Goal: Transaction & Acquisition: Register for event/course

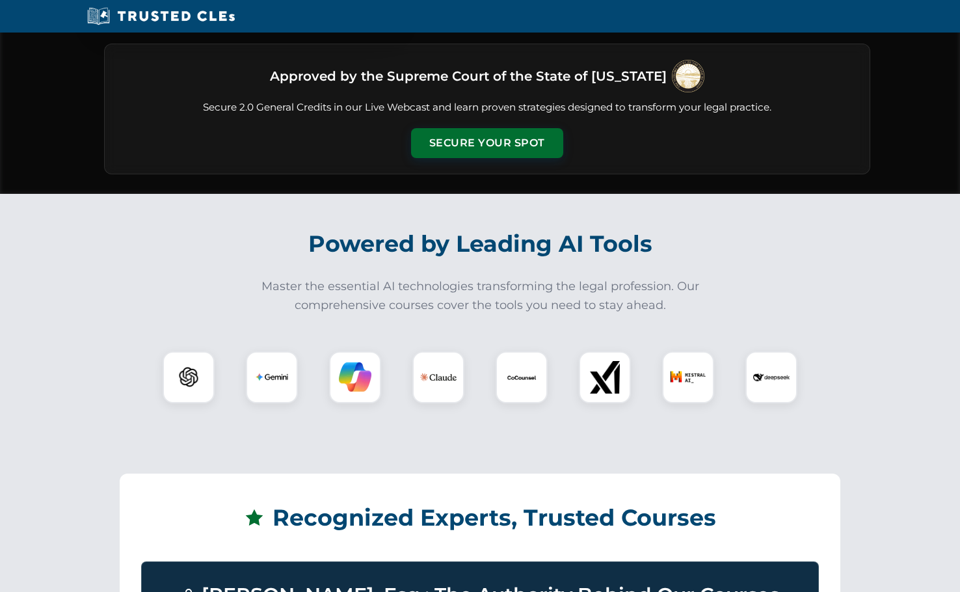
scroll to position [260, 0]
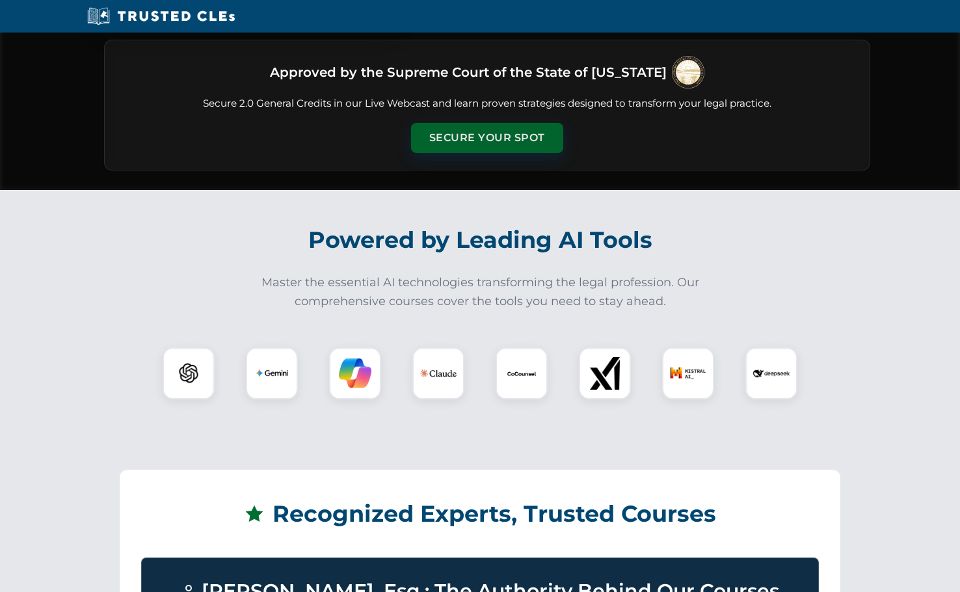
click at [511, 134] on button "Secure Your Spot" at bounding box center [487, 138] width 152 height 30
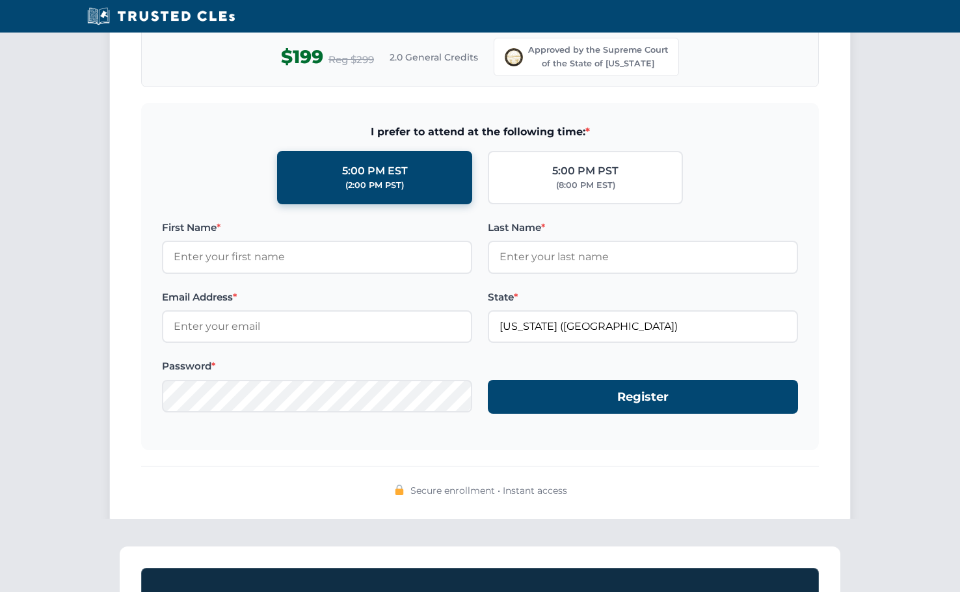
scroll to position [1236, 0]
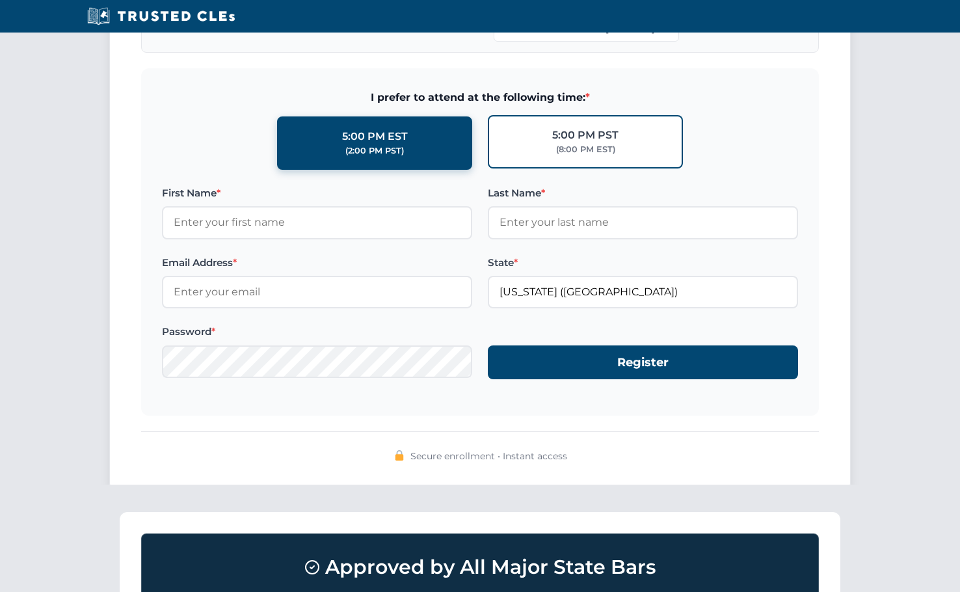
click at [609, 147] on div "(8:00 PM EST)" at bounding box center [585, 149] width 59 height 13
click at [0, 0] on input "5:00 PM PST (8:00 PM EST)" at bounding box center [0, 0] width 0 height 0
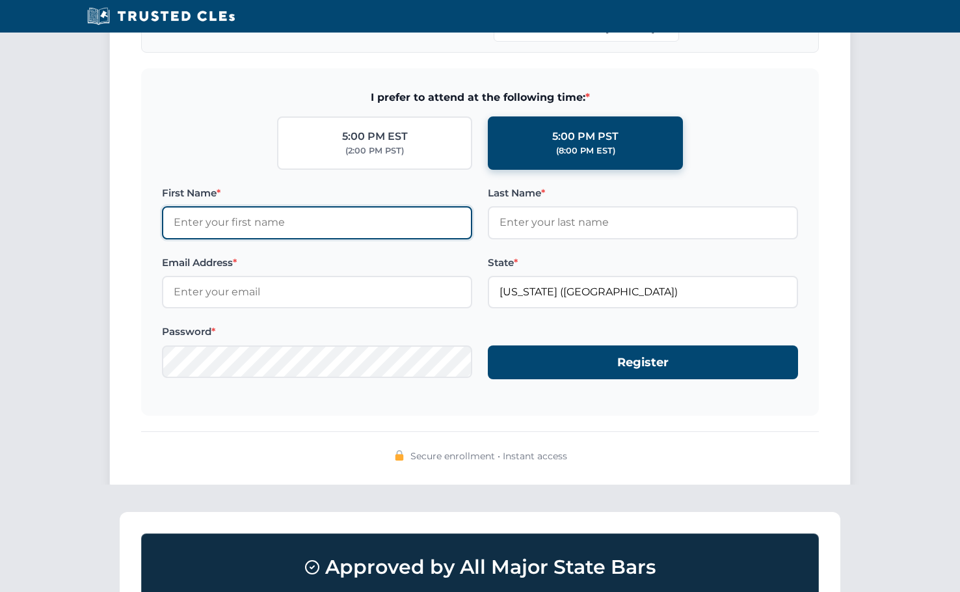
drag, startPoint x: 262, startPoint y: 230, endPoint x: 247, endPoint y: 213, distance: 22.1
click at [262, 229] on input "First Name *" at bounding box center [317, 222] width 310 height 33
type input "Sonia"
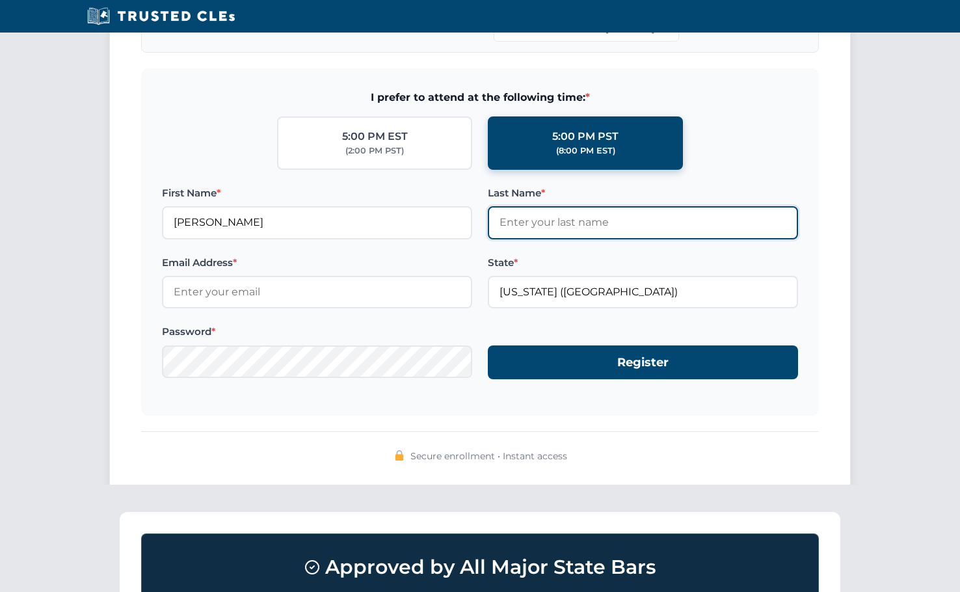
type input "Koshmider"
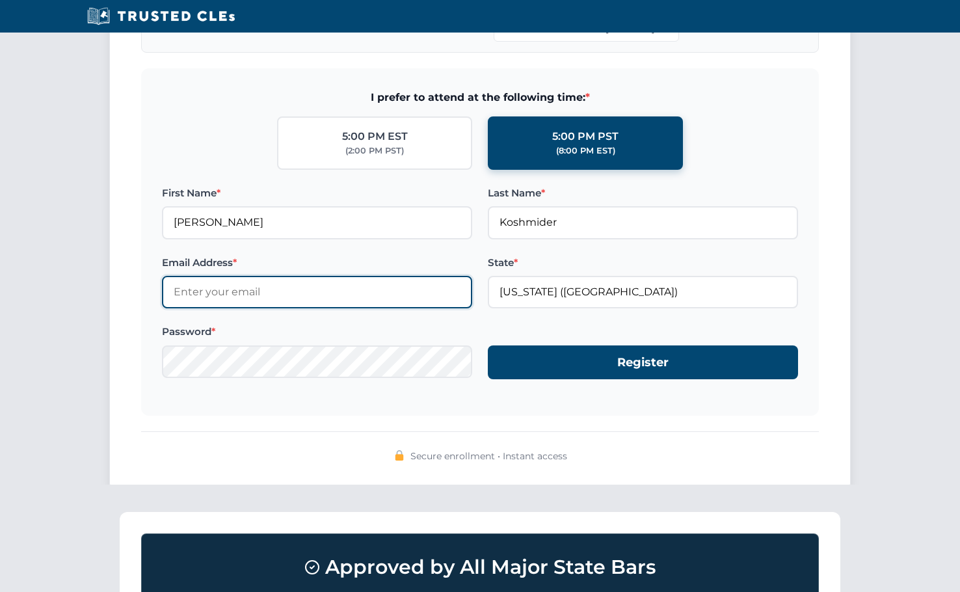
type input "sonia@sugarcreeklaw.com"
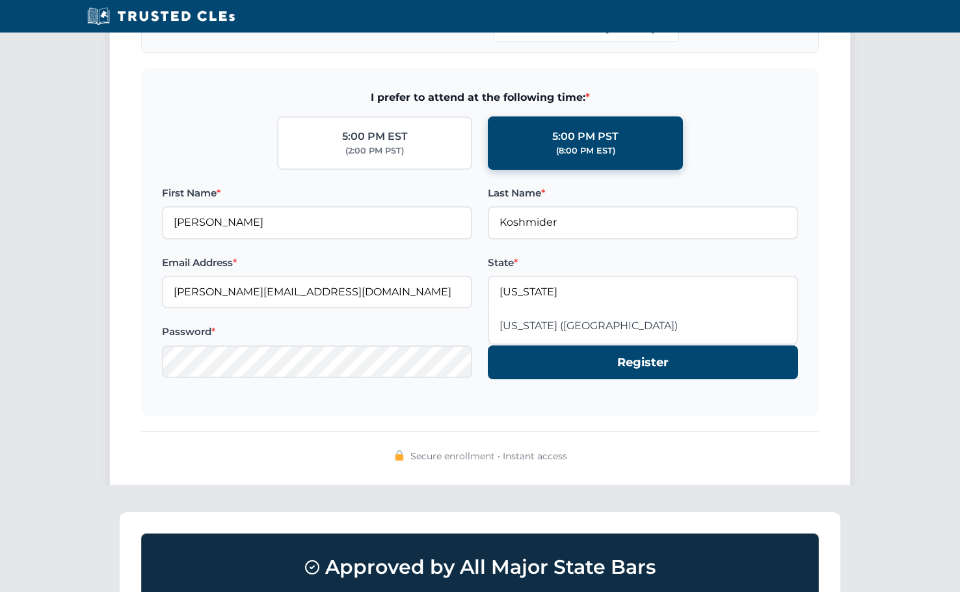
type input "Ohio (OH)"
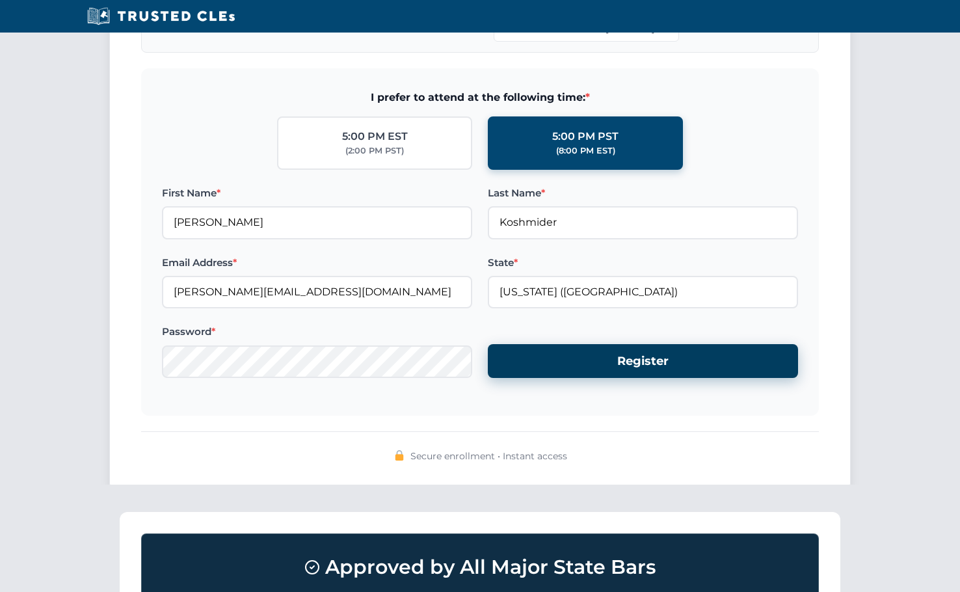
click at [616, 358] on button "Register" at bounding box center [643, 361] width 310 height 34
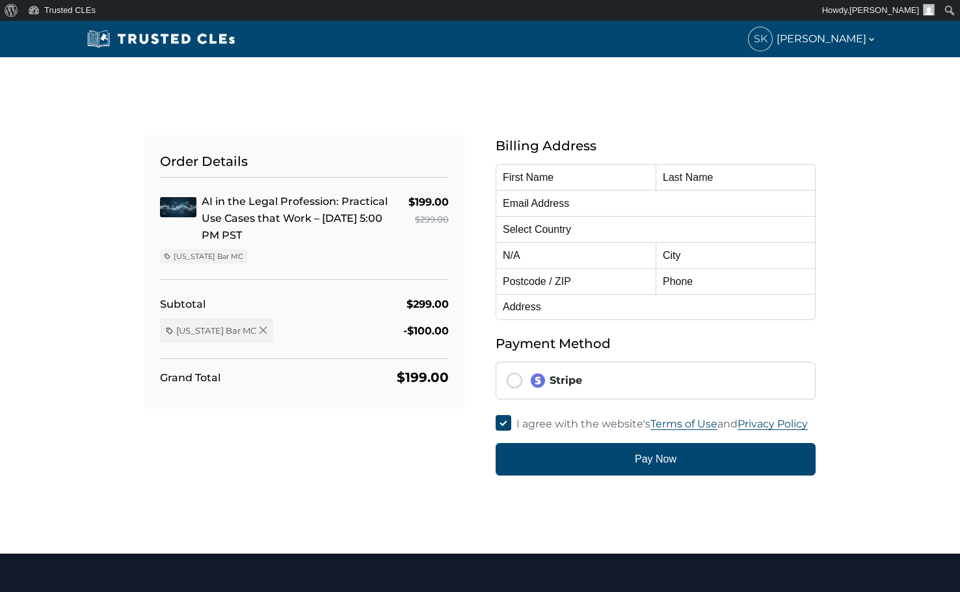
type input "[PERSON_NAME]"
type input "Koshmider"
type input "[PERSON_NAME][EMAIL_ADDRESS][DOMAIN_NAME]"
select select "United States"
radio input "true"
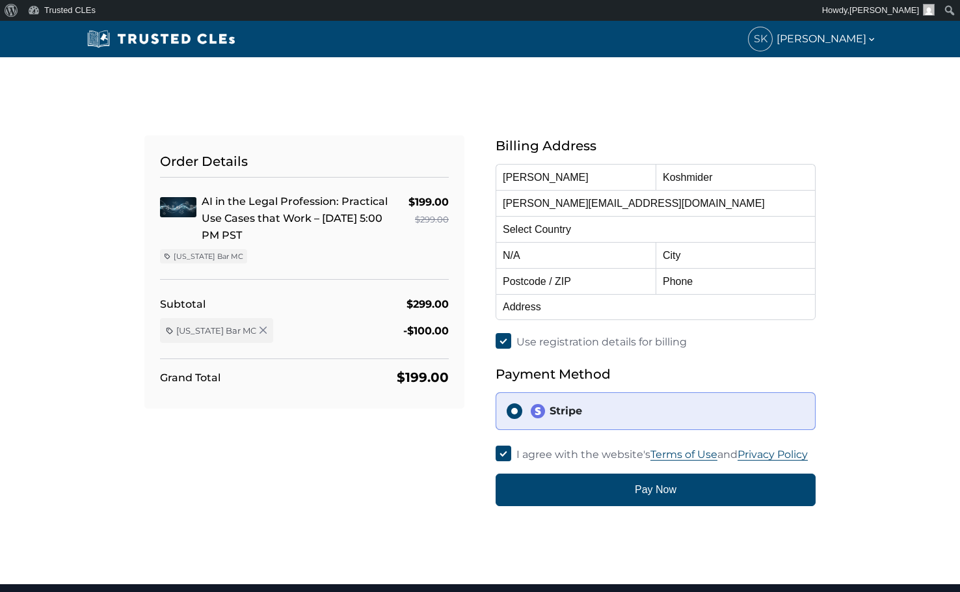
select select "[US_STATE]"
click at [569, 412] on div "Stripe" at bounding box center [667, 411] width 275 height 16
click at [522, 412] on input "Stripe" at bounding box center [515, 411] width 16 height 16
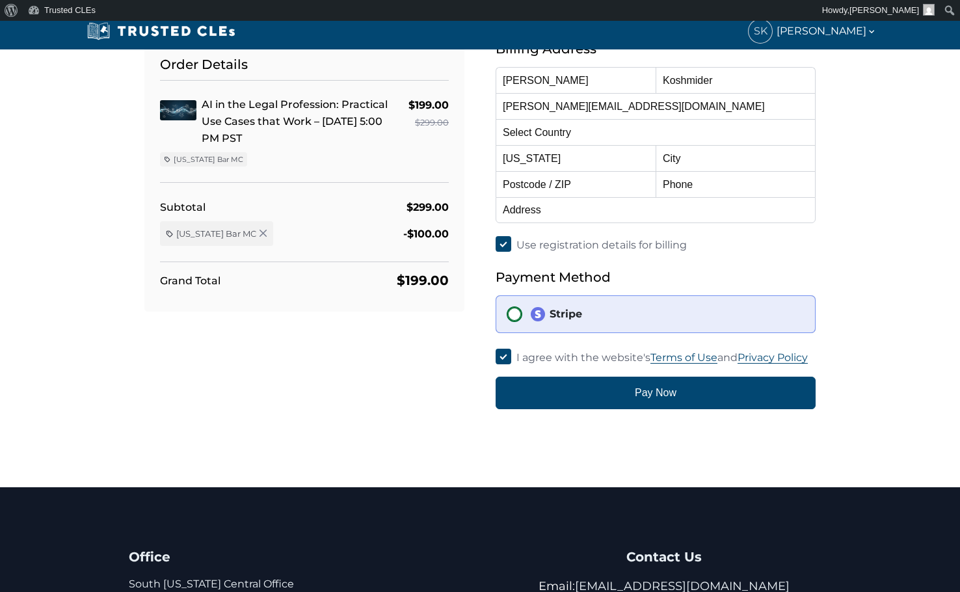
scroll to position [3, 0]
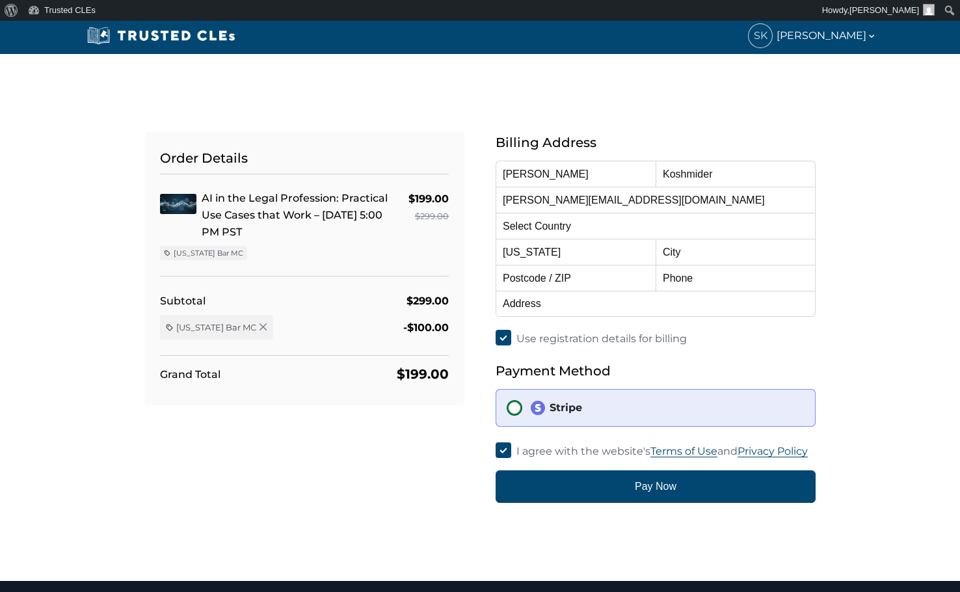
click at [513, 405] on input "Stripe" at bounding box center [515, 408] width 16 height 16
click at [513, 408] on input "Stripe" at bounding box center [515, 408] width 16 height 16
click at [501, 337] on input "Use registration details for billing" at bounding box center [504, 338] width 16 height 16
checkbox input "false"
select select
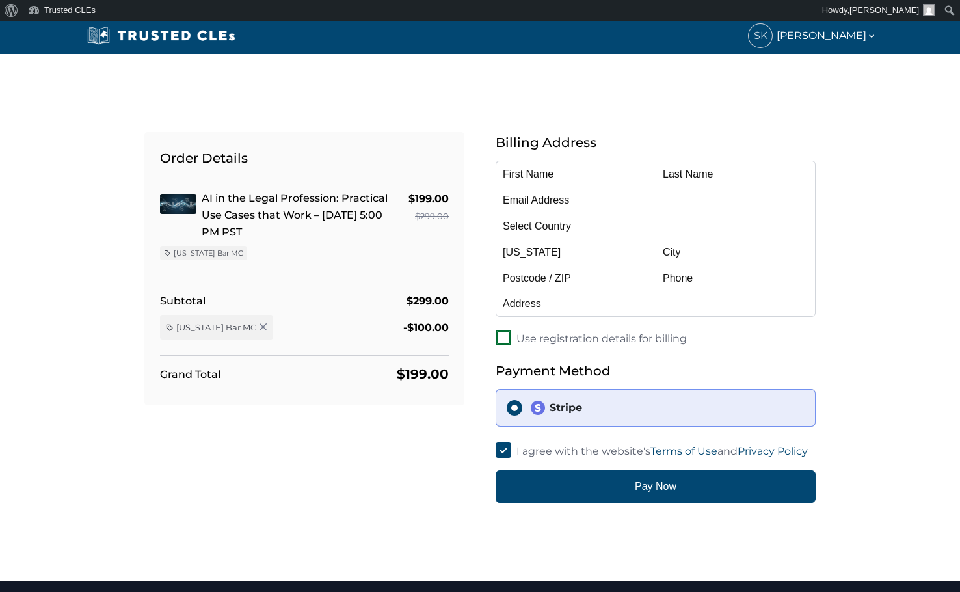
select select
click at [501, 332] on input "Use registration details for billing" at bounding box center [504, 338] width 16 height 16
checkbox input "true"
type input "Sonia"
type input "Koshmider"
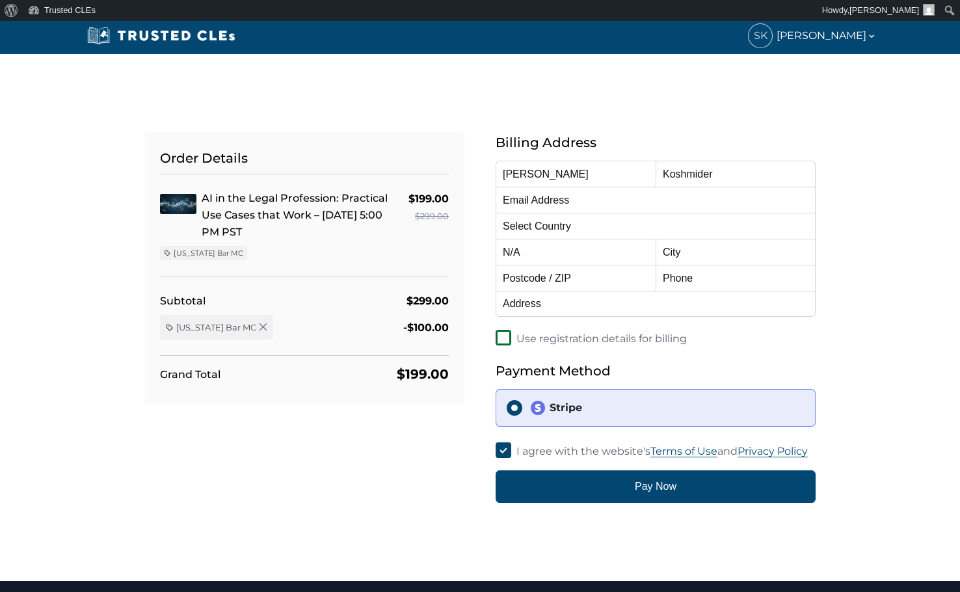
type input "sonia@sugarcreeklaw.com"
select select "United States"
select select "Ohio"
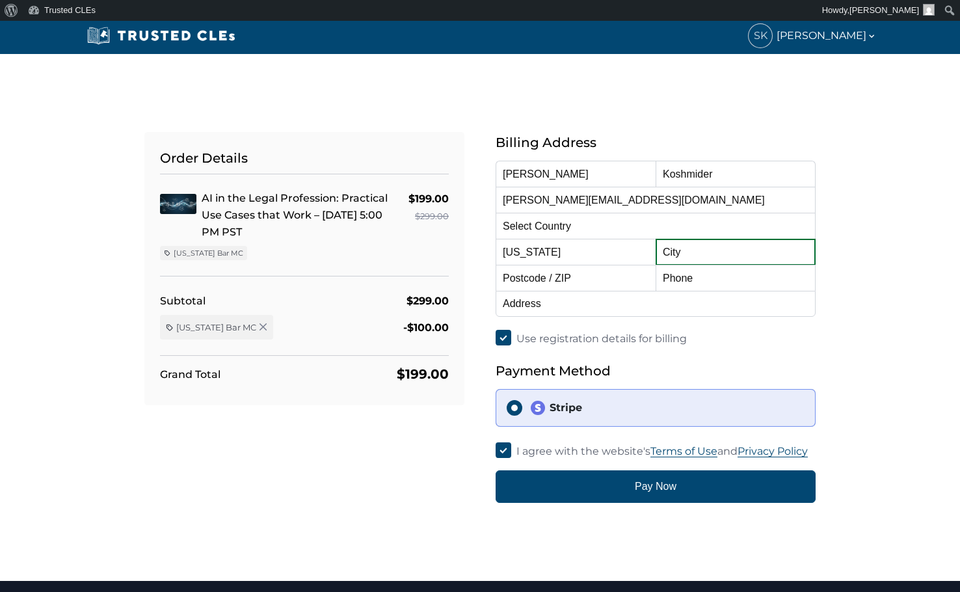
click at [703, 254] on input "text" at bounding box center [736, 252] width 160 height 26
type input "Sugarcreek"
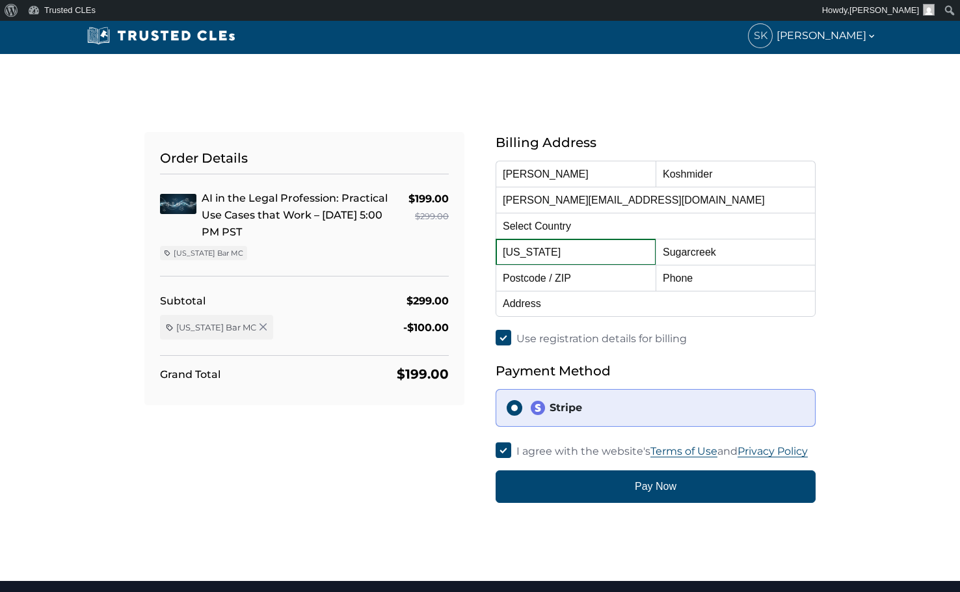
type input "44681"
type input "3308522513"
type input "PO Box 462 206 E Main"
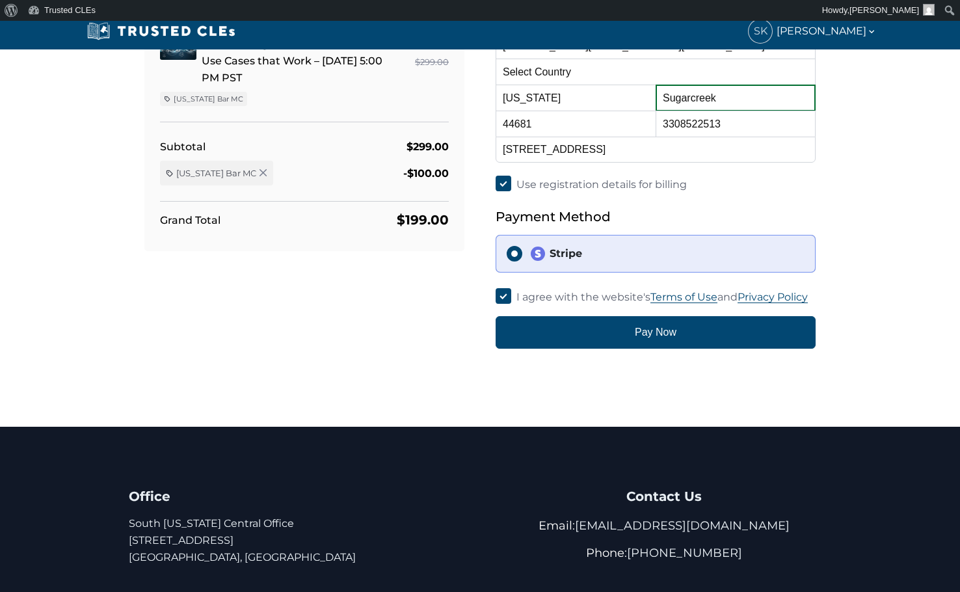
scroll to position [263, 0]
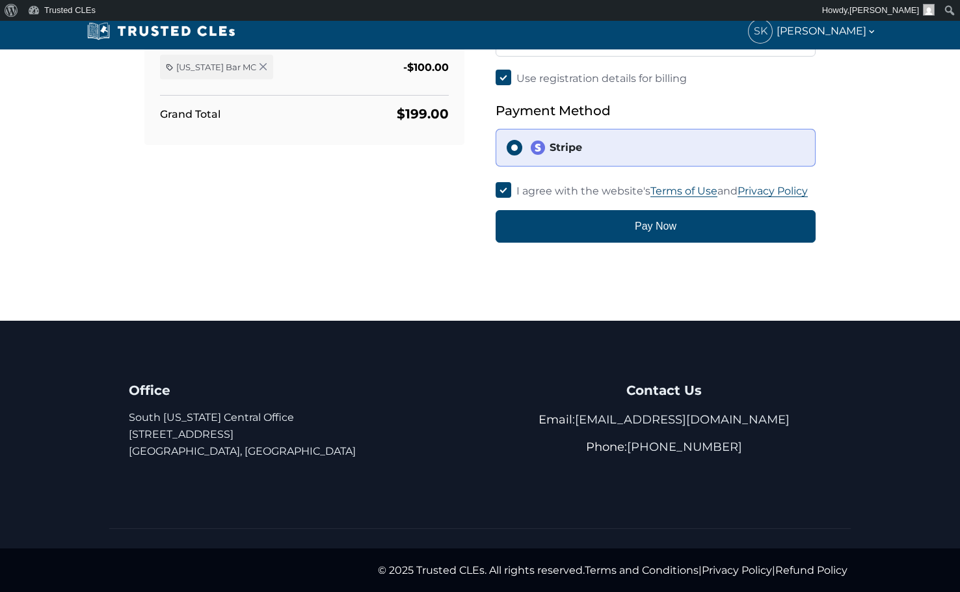
click at [569, 141] on div "Stripe" at bounding box center [667, 148] width 275 height 16
click at [522, 141] on input "Stripe" at bounding box center [515, 148] width 16 height 16
click at [515, 147] on input "Stripe" at bounding box center [515, 148] width 16 height 16
click at [509, 148] on input "Stripe" at bounding box center [515, 148] width 16 height 16
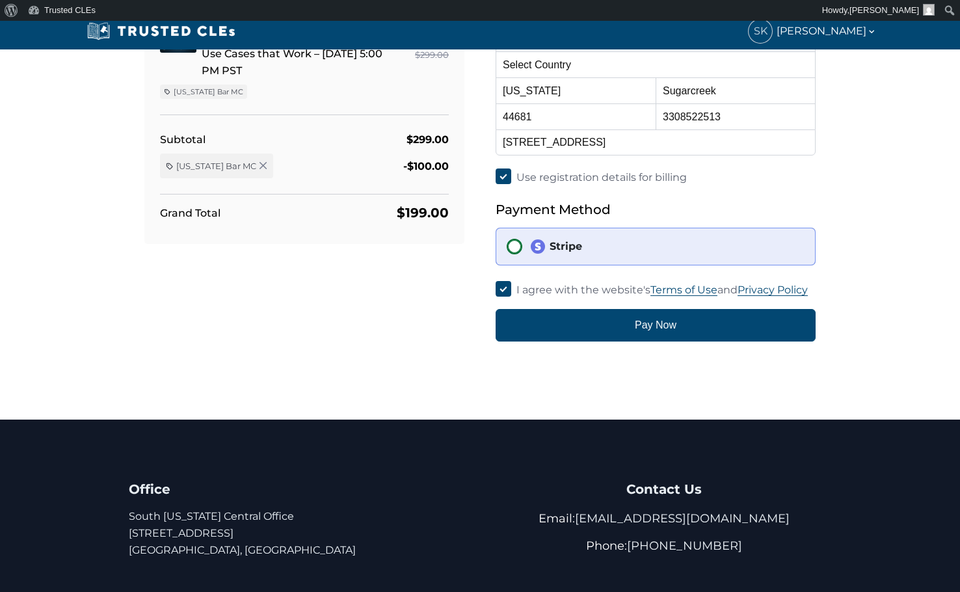
scroll to position [0, 0]
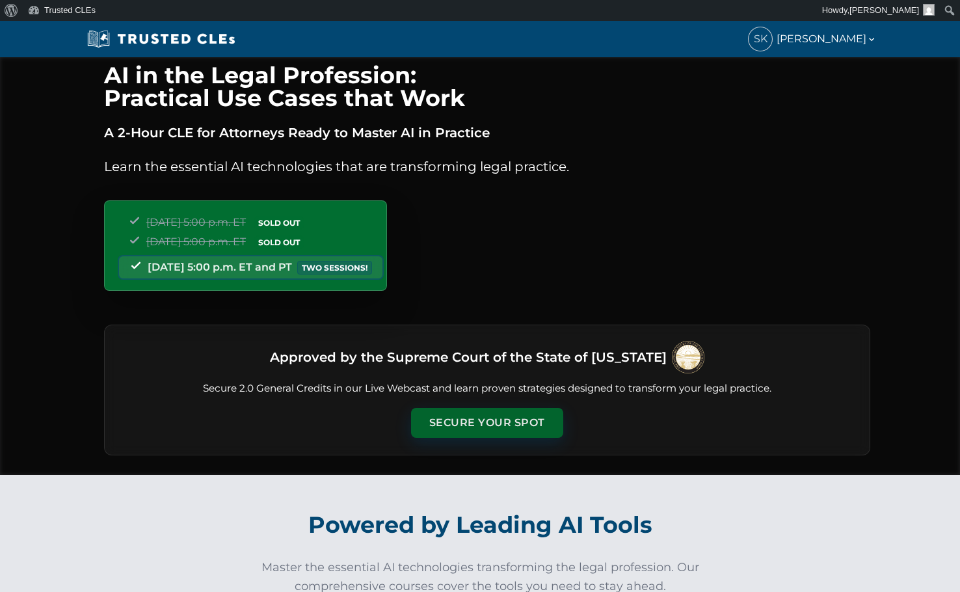
click at [506, 418] on button "Secure Your Spot" at bounding box center [487, 423] width 152 height 30
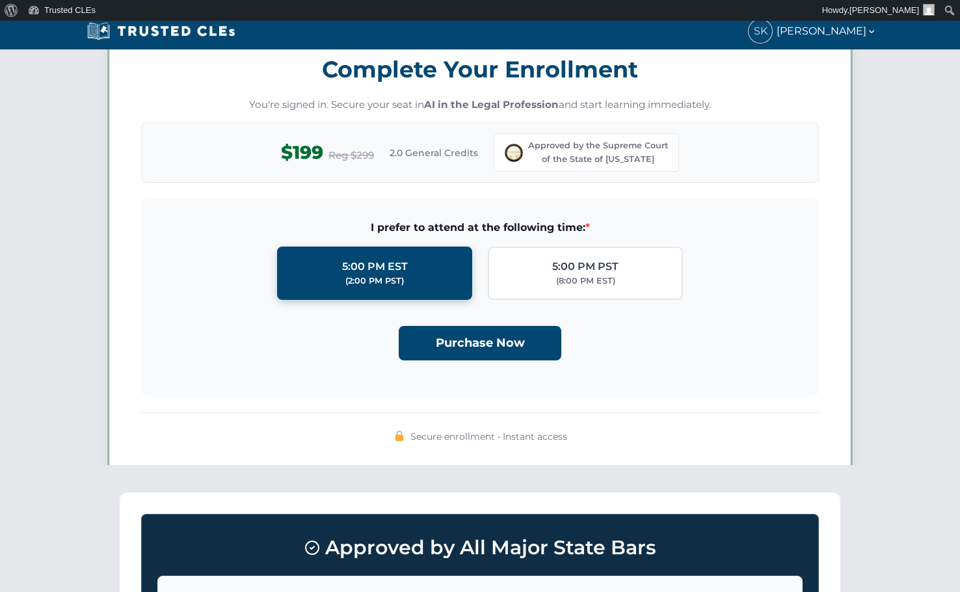
scroll to position [1132, 0]
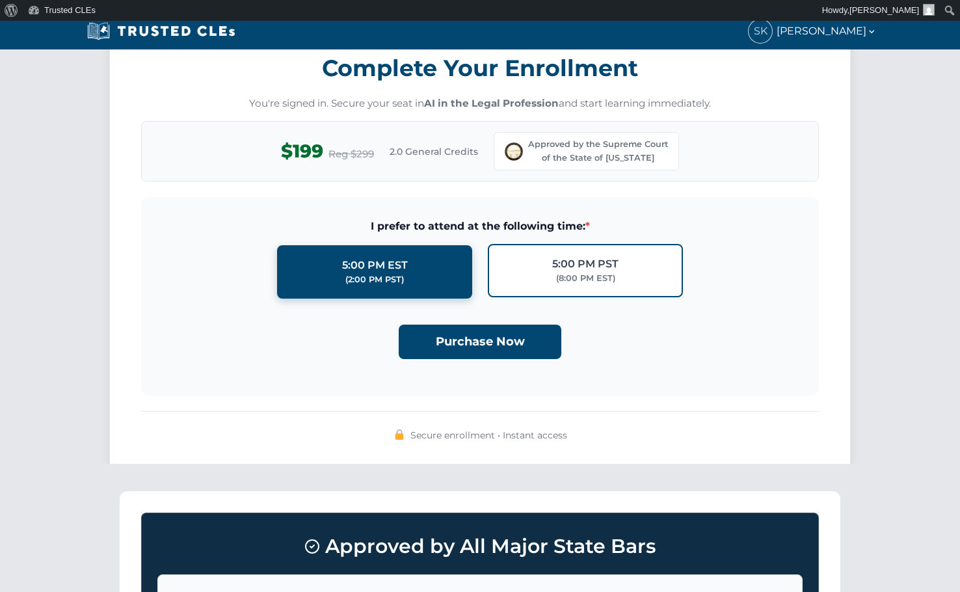
click at [595, 265] on div "5:00 PM PST" at bounding box center [585, 264] width 66 height 17
click at [0, 0] on input "5:00 PM PST (8:00 PM EST)" at bounding box center [0, 0] width 0 height 0
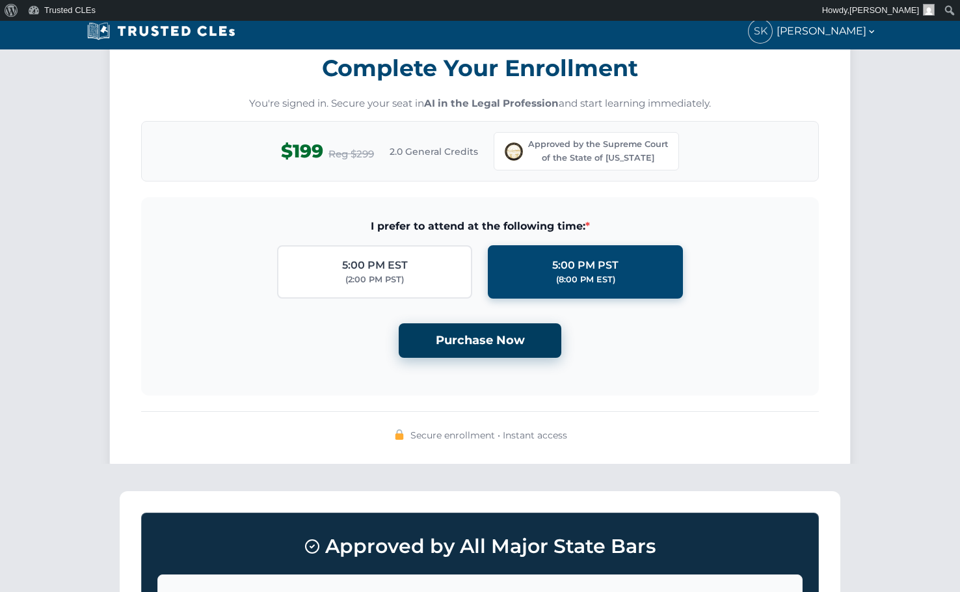
click at [473, 336] on button "Purchase Now" at bounding box center [480, 340] width 163 height 34
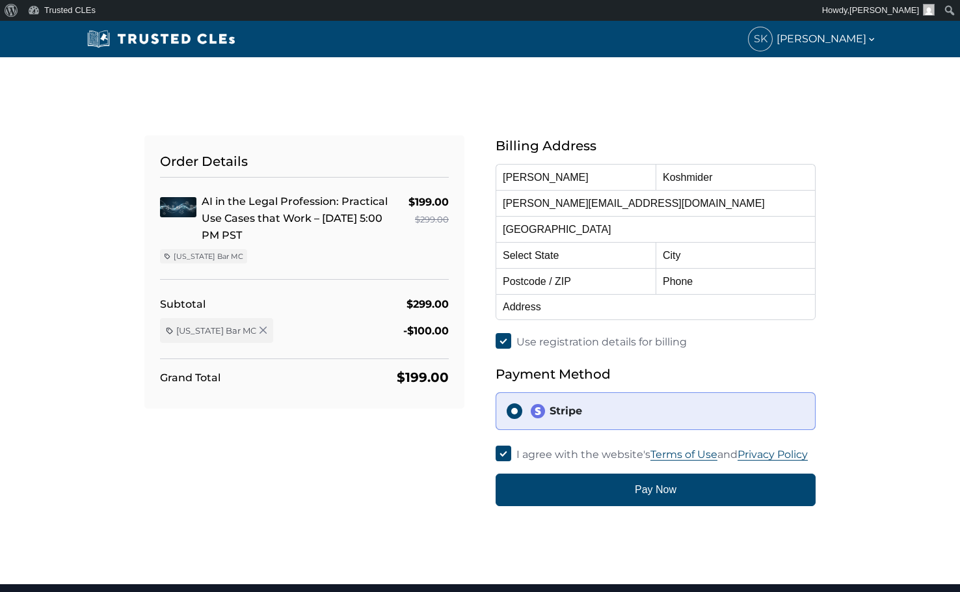
select select "[US_STATE]"
click at [718, 251] on input "text" at bounding box center [736, 255] width 160 height 26
type input "Sugarcreek"
type input "44681"
type input "3308522513"
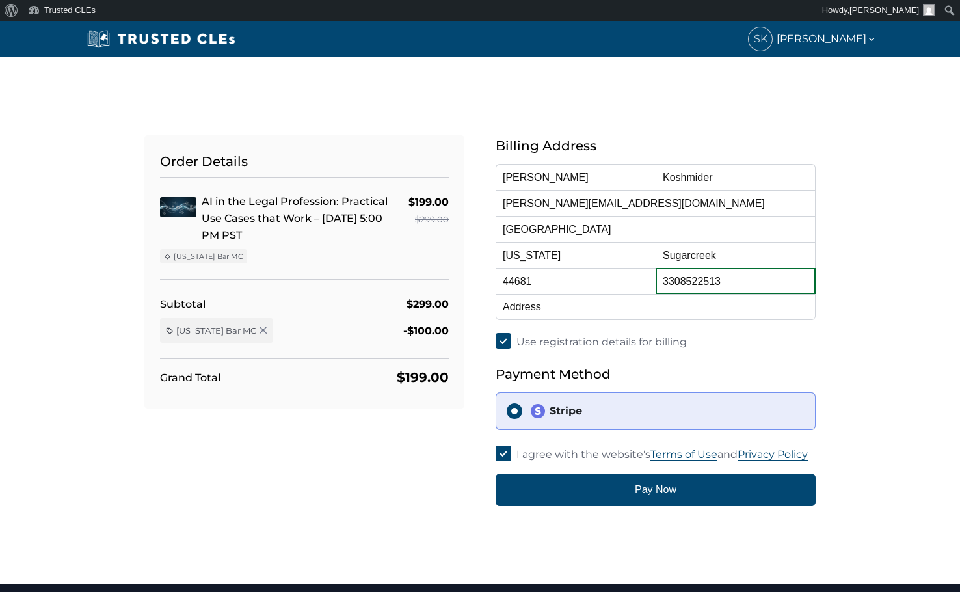
type input "PO Box 462 206 E Main"
type input "Sugarcree"
click at [500, 340] on input "Use registration details for billing" at bounding box center [504, 341] width 16 height 16
checkbox input "false"
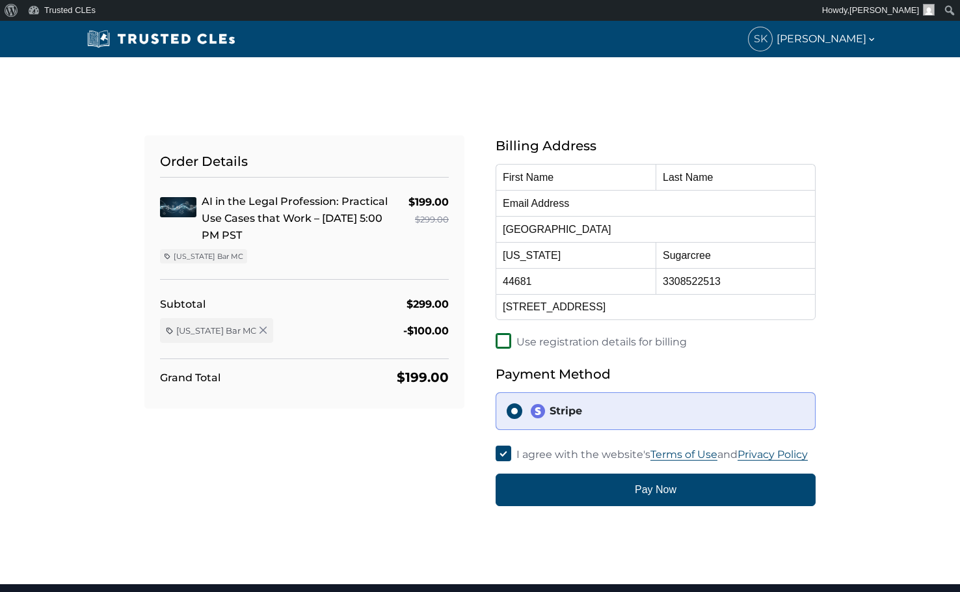
select select
drag, startPoint x: 739, startPoint y: 260, endPoint x: 496, endPoint y: 250, distance: 242.9
click at [496, 250] on div "First Name Last Name Email Address Country Select Country Afghanistan Aland Isl…" at bounding box center [656, 242] width 320 height 156
type input "Dundee"
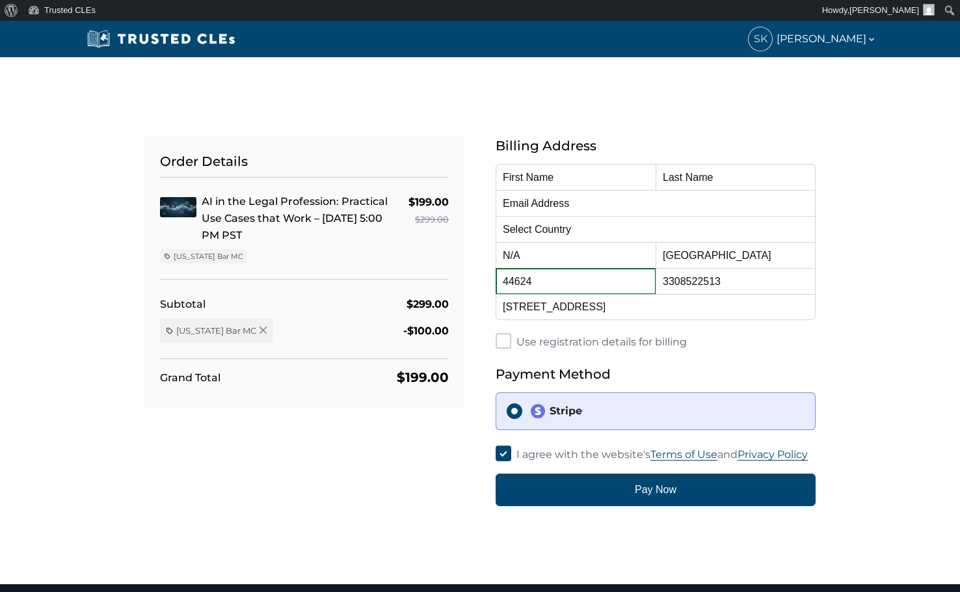
type input "44624"
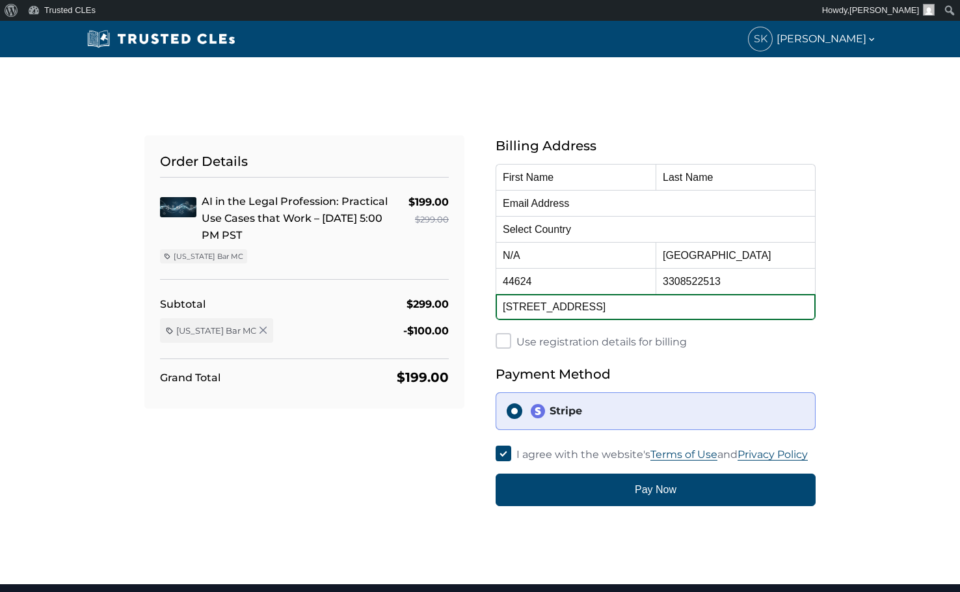
drag, startPoint x: 623, startPoint y: 311, endPoint x: 343, endPoint y: 310, distance: 279.8
click at [344, 311] on div "Order Details AI in the Legal Profession: Practical Use Cases that Work – 10/15…" at bounding box center [480, 305] width 703 height 402
type input "10508 Walnut Creek Btm Rd NW"
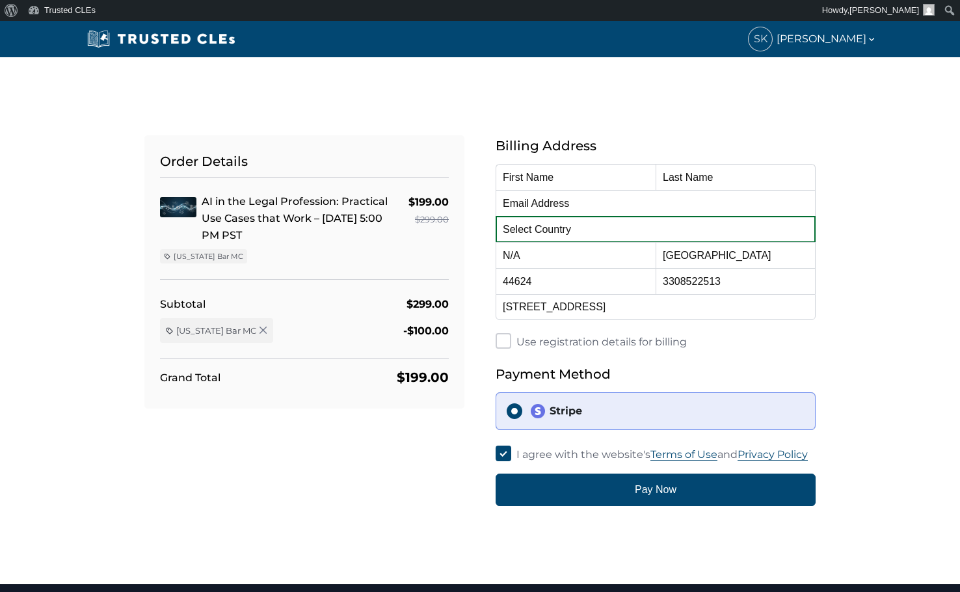
select select "United States"
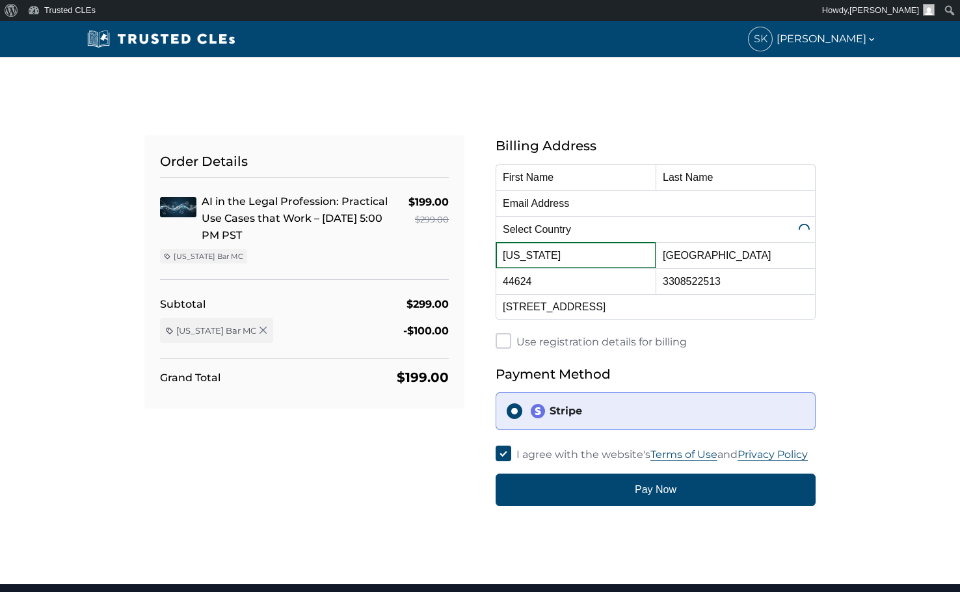
select select "Ohio"
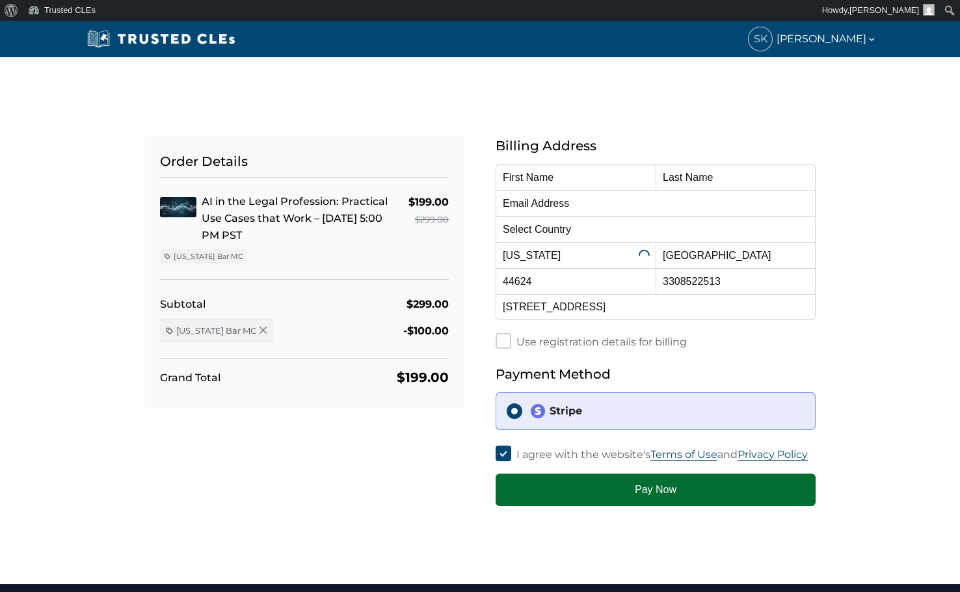
click at [645, 492] on button "Pay Now" at bounding box center [656, 490] width 320 height 33
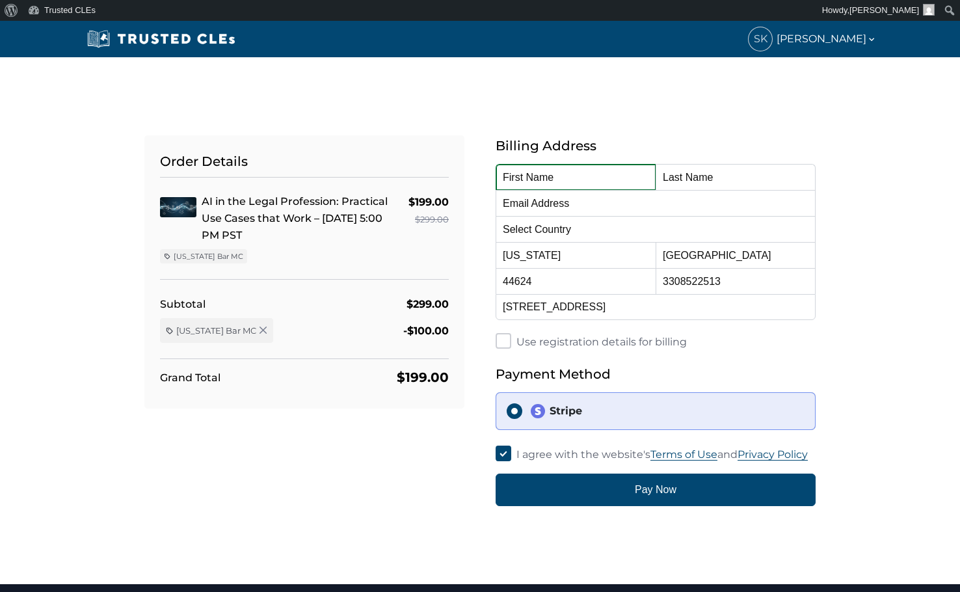
click at [560, 174] on input "text" at bounding box center [576, 177] width 160 height 26
type input "Sonia"
click at [741, 182] on input "text" at bounding box center [736, 177] width 160 height 26
type input "Koshmider"
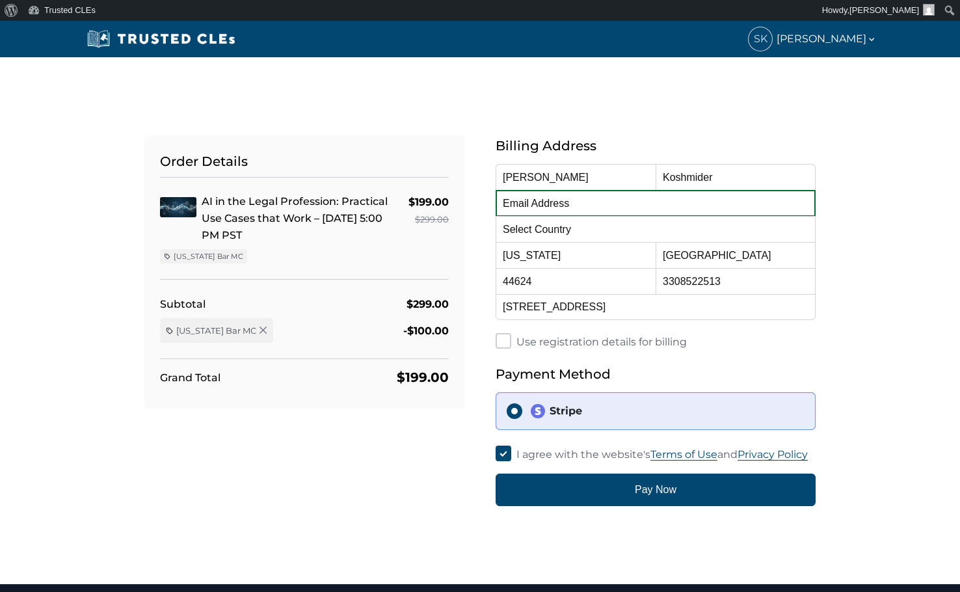
click at [586, 210] on input "email" at bounding box center [656, 203] width 320 height 26
type input "sonia@sugarcreeklaw.com"
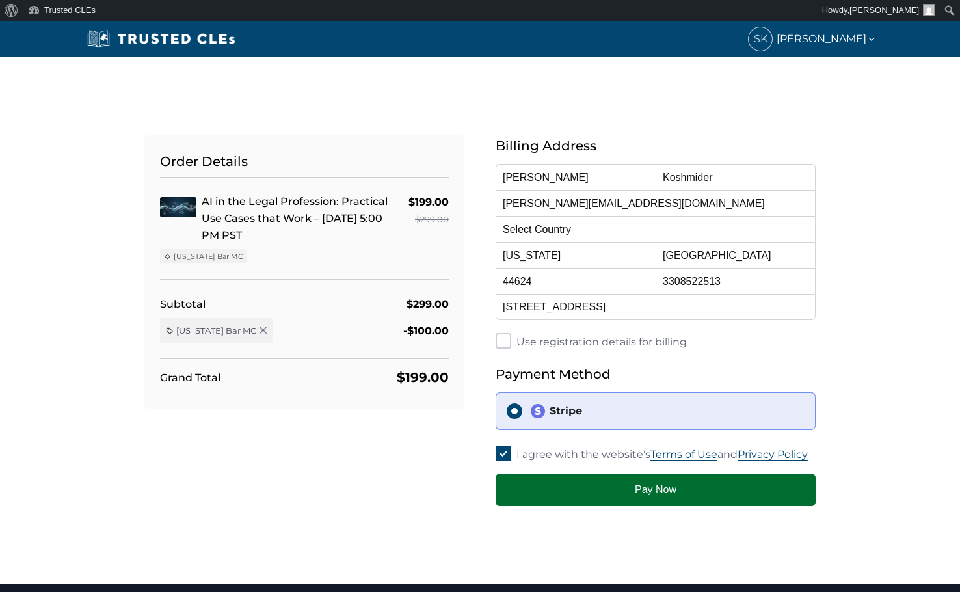
click at [664, 494] on button "Pay Now" at bounding box center [656, 490] width 320 height 33
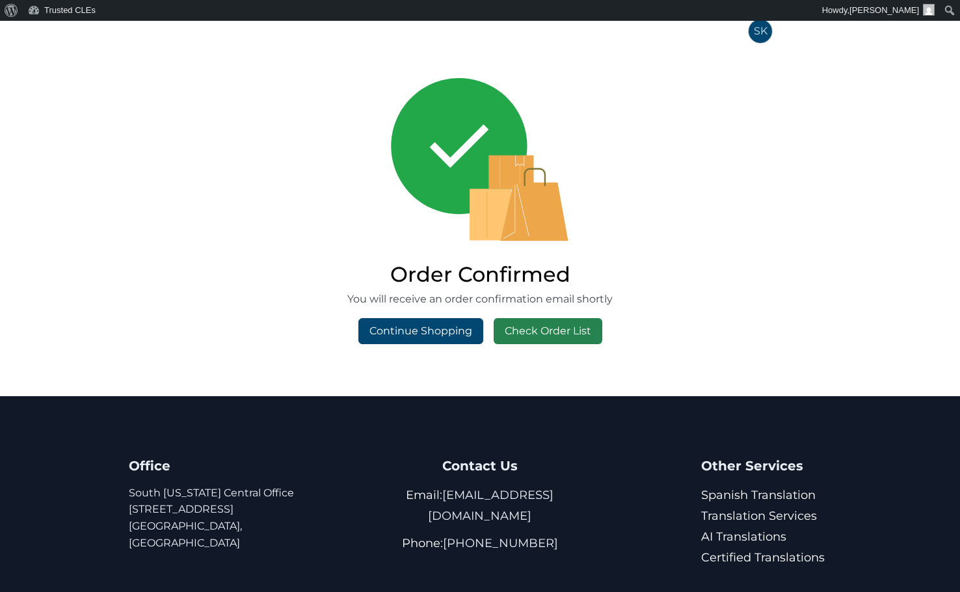
click at [558, 329] on link "Check Order List" at bounding box center [548, 331] width 109 height 26
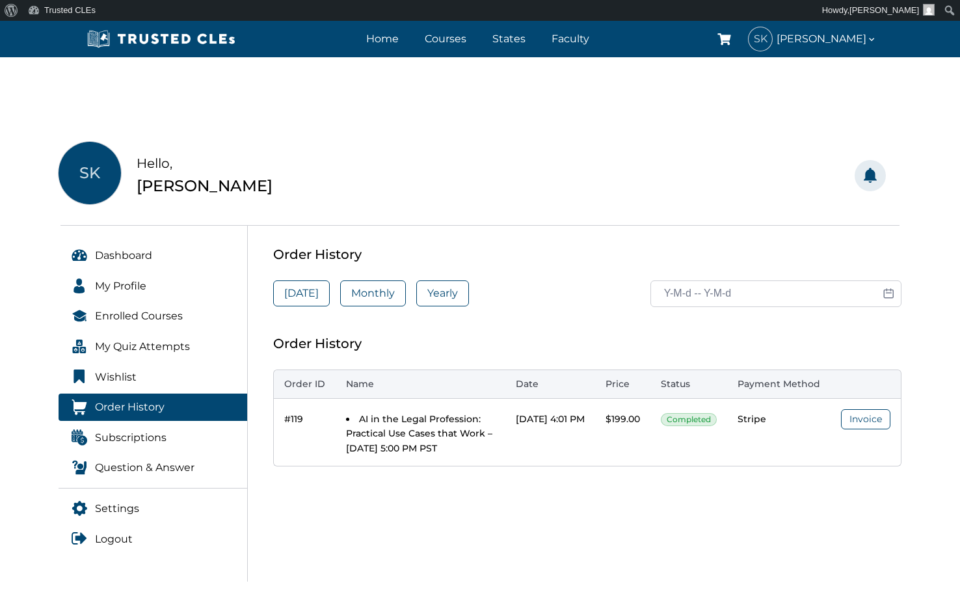
drag, startPoint x: 755, startPoint y: 521, endPoint x: 604, endPoint y: 529, distance: 150.5
click at [604, 529] on div "Order History [DATE] Monthly Yearly Order History Order ID Name Date Price Stat…" at bounding box center [587, 404] width 644 height 356
click at [459, 36] on link "Courses" at bounding box center [446, 38] width 48 height 19
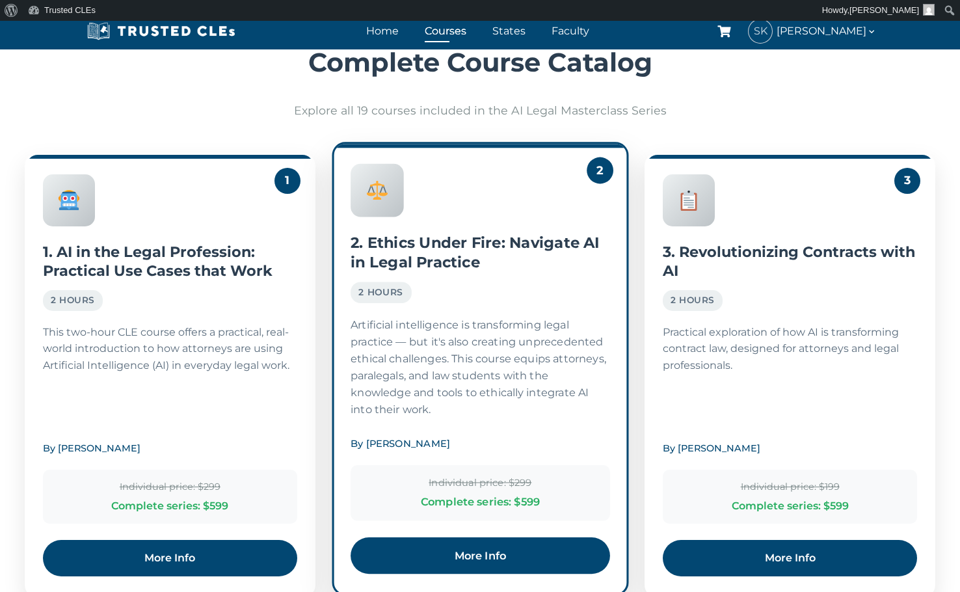
scroll to position [1236, 0]
